Goal: Check status: Check status

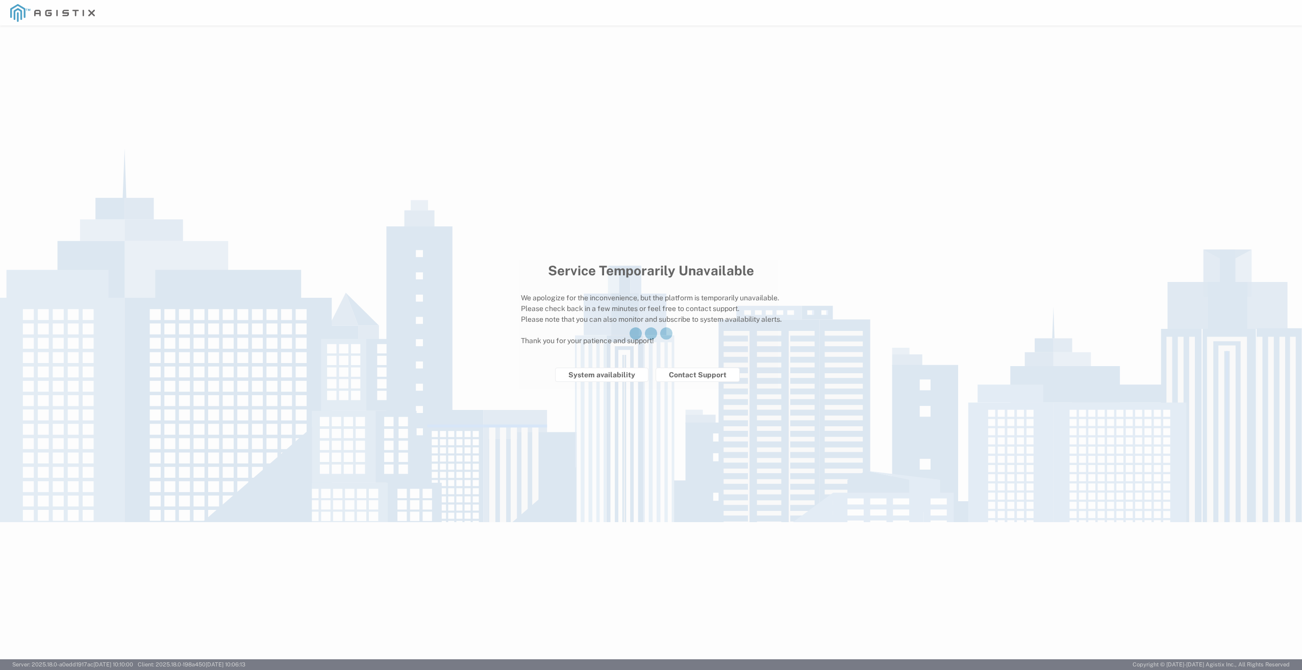
click at [617, 376] on div at bounding box center [651, 335] width 1302 height 670
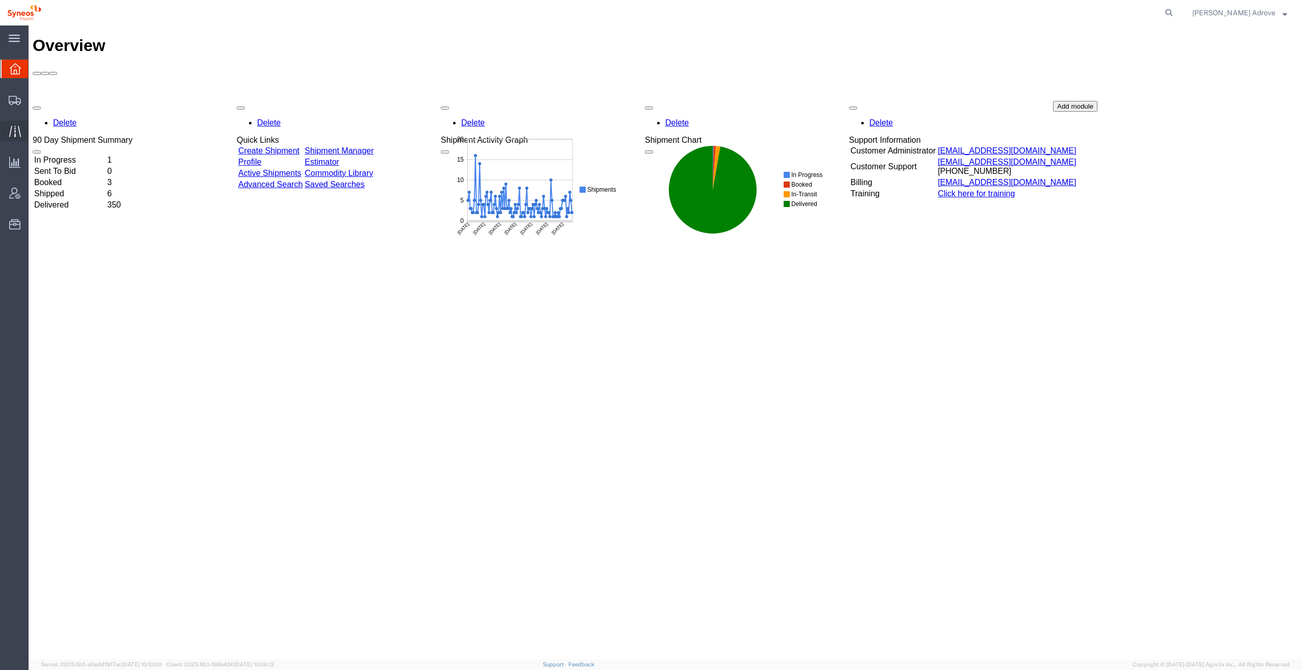
click at [35, 129] on span "Traffic" at bounding box center [31, 131] width 7 height 20
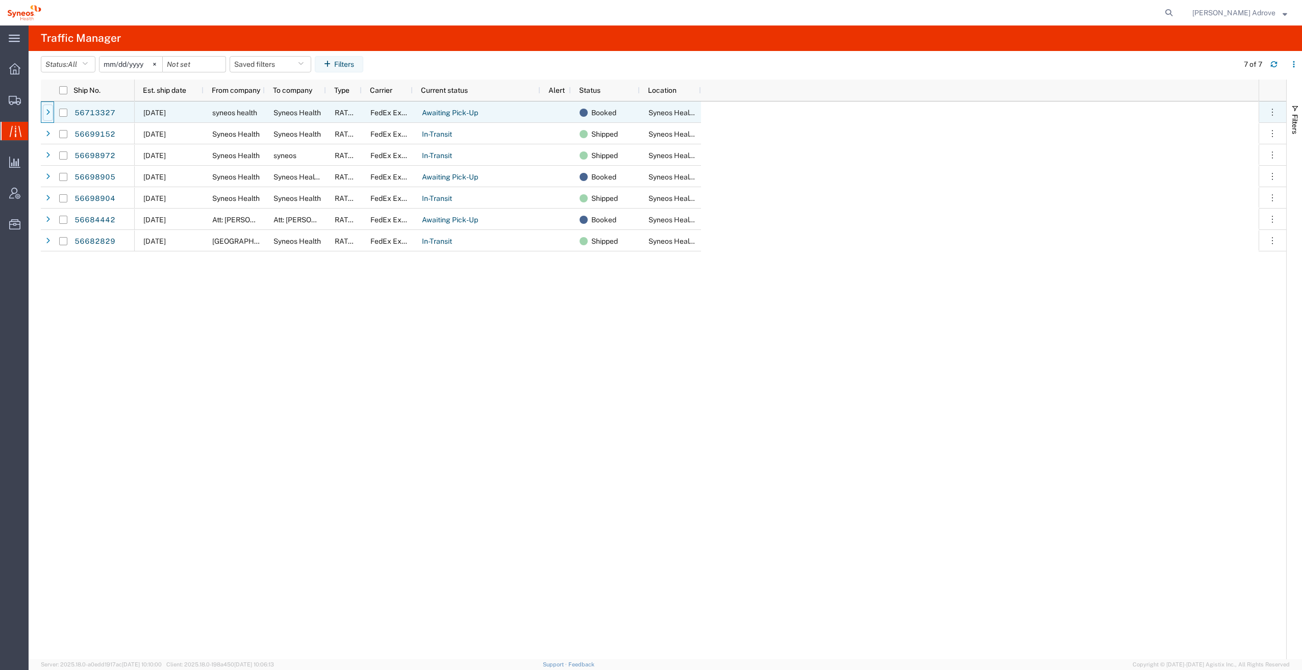
click at [46, 112] on icon at bounding box center [48, 112] width 4 height 7
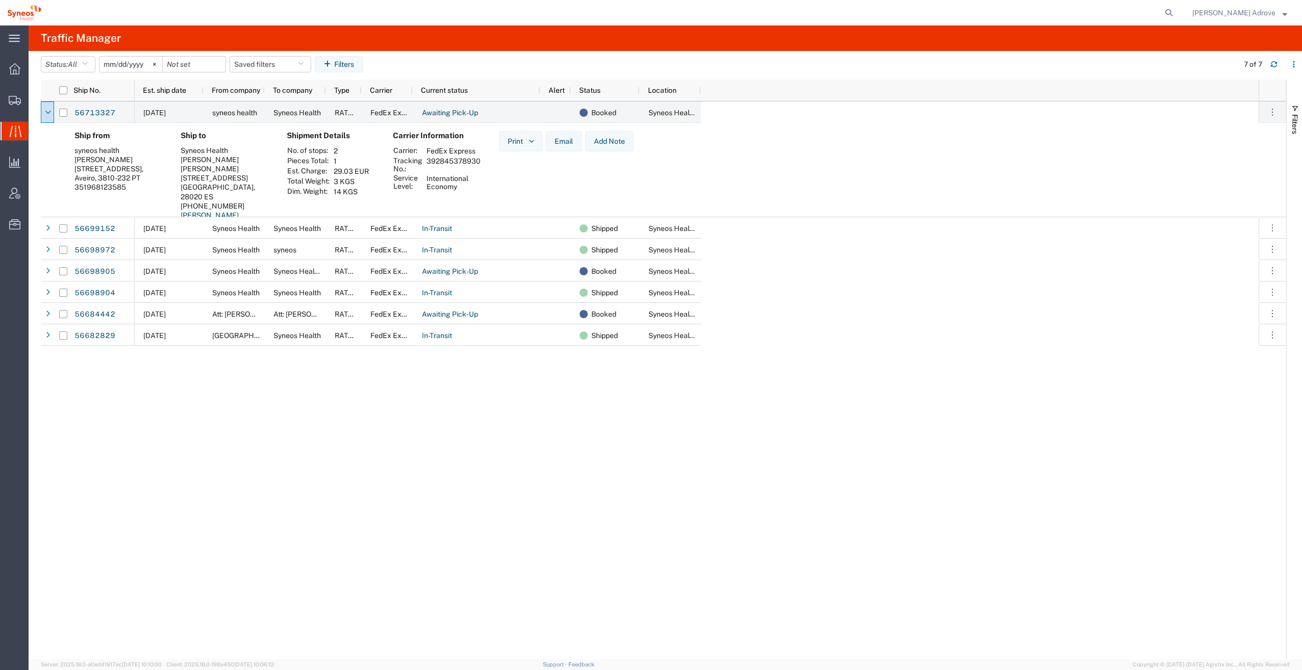
click at [1099, 197] on div "Ship from syneos health Sara Oliveira Rua Cega n135, 1G, Aveiro, 3810-232 PT 35…" at bounding box center [671, 194] width 1211 height 126
click at [178, 437] on div "09/05/2025 syneos health Syneos Health RATED FedEx Express Awaiting Pick-Up Boo…" at bounding box center [697, 380] width 1124 height 558
click at [46, 227] on icon at bounding box center [48, 228] width 4 height 7
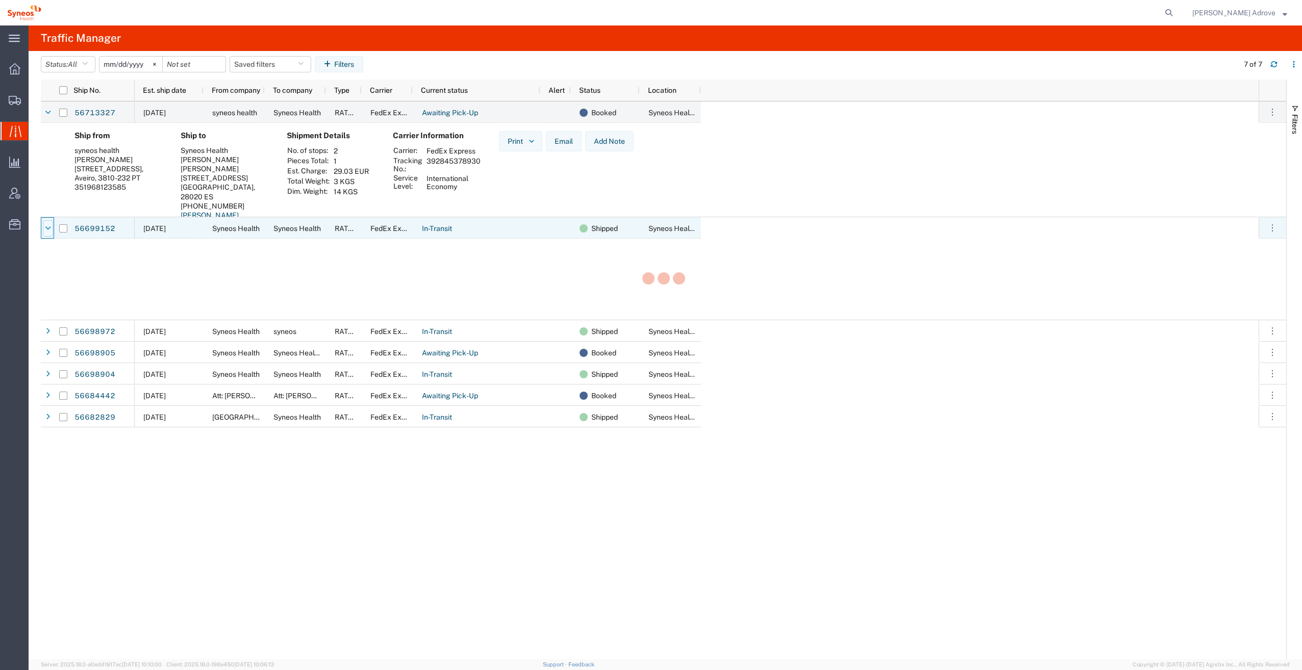
click at [45, 227] on icon at bounding box center [48, 228] width 6 height 7
